Goal: Navigation & Orientation: Find specific page/section

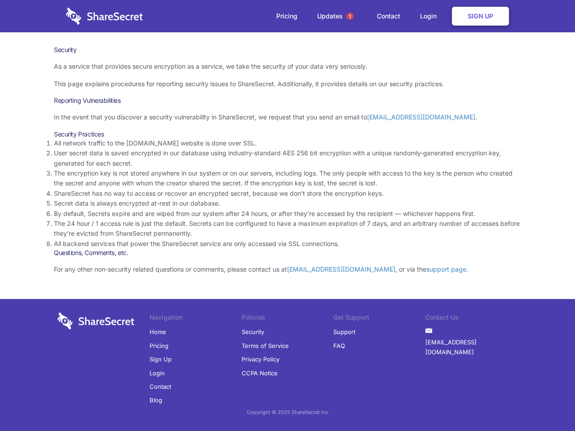
click at [288, 216] on li "By default, Secrets expire and are wiped from our system after 24 hours, or aft…" at bounding box center [287, 214] width 467 height 10
click at [350, 16] on span "1" at bounding box center [349, 16] width 7 height 7
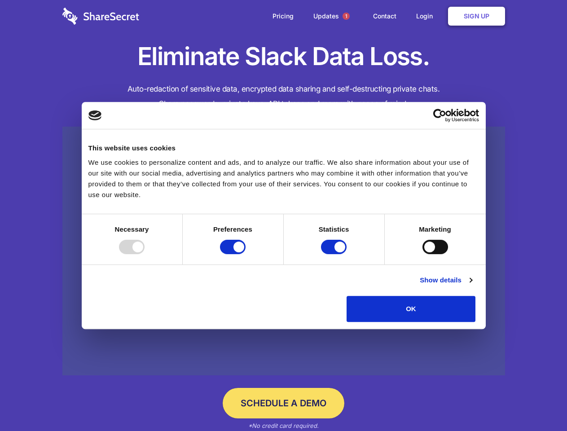
click at [145, 254] on div at bounding box center [132, 247] width 26 height 14
click at [246, 254] on input "Preferences" at bounding box center [233, 247] width 26 height 14
checkbox input "false"
click at [335, 254] on input "Statistics" at bounding box center [334, 247] width 26 height 14
checkbox input "false"
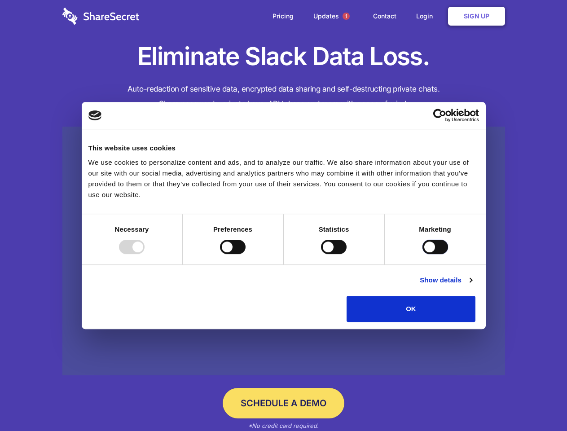
click at [423, 254] on input "Marketing" at bounding box center [436, 247] width 26 height 14
checkbox input "true"
click at [472, 286] on link "Show details" at bounding box center [446, 280] width 52 height 11
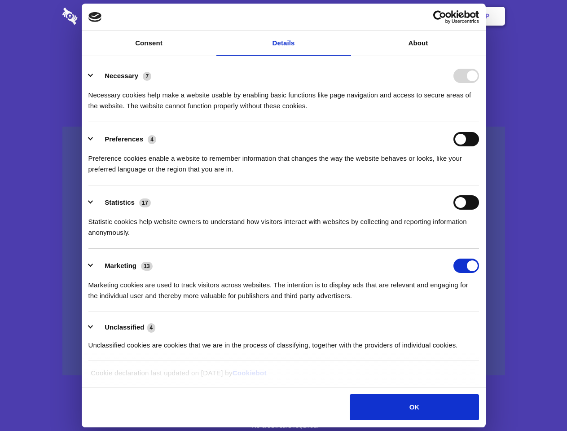
click at [479, 122] on li "Necessary 7 Necessary cookies help make a website usable by enabling basic func…" at bounding box center [284, 90] width 391 height 63
click at [346, 16] on span "1" at bounding box center [346, 16] width 7 height 7
